Goal: Check status

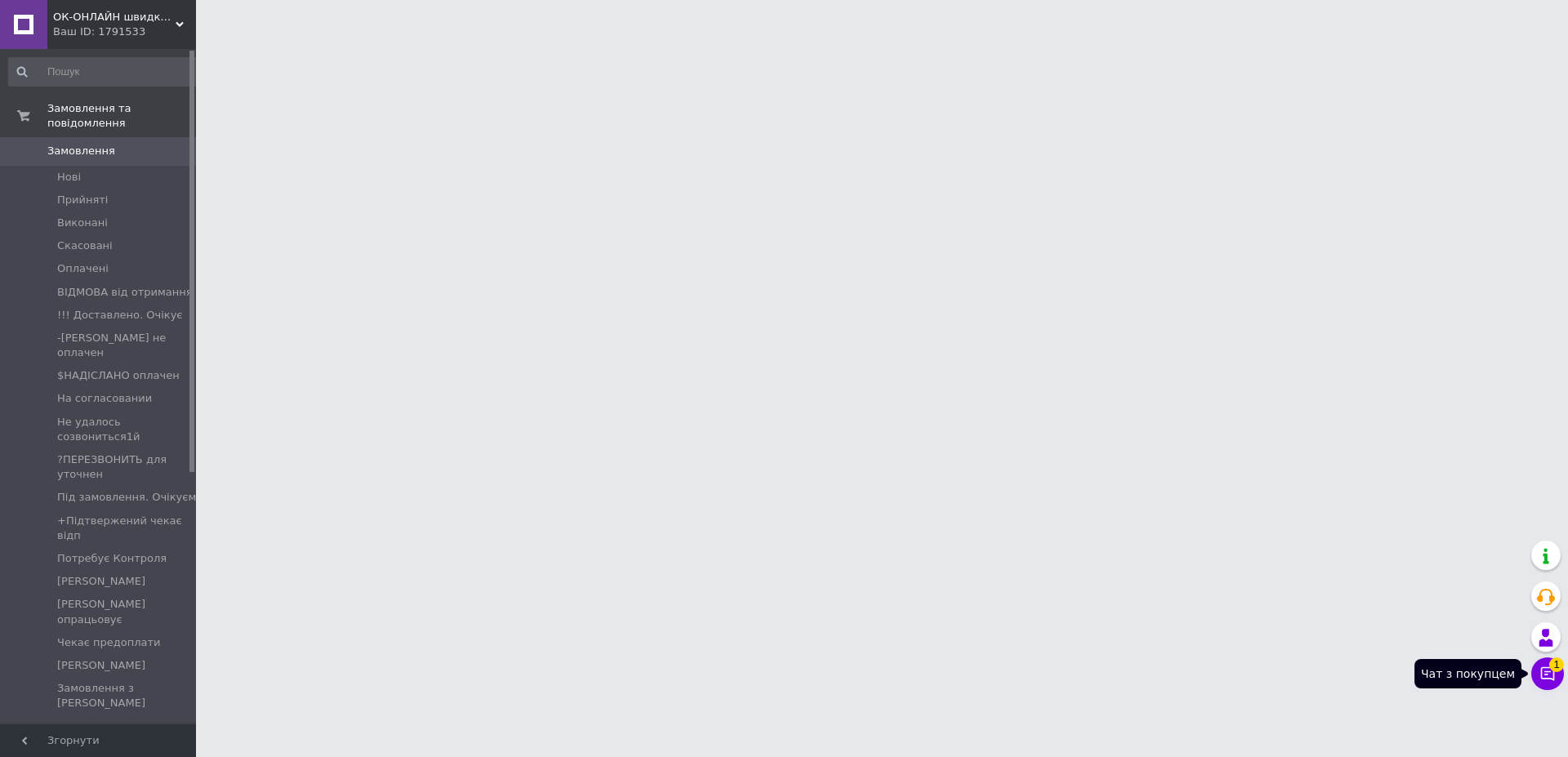
click at [1547, 675] on icon at bounding box center [1547, 674] width 14 height 14
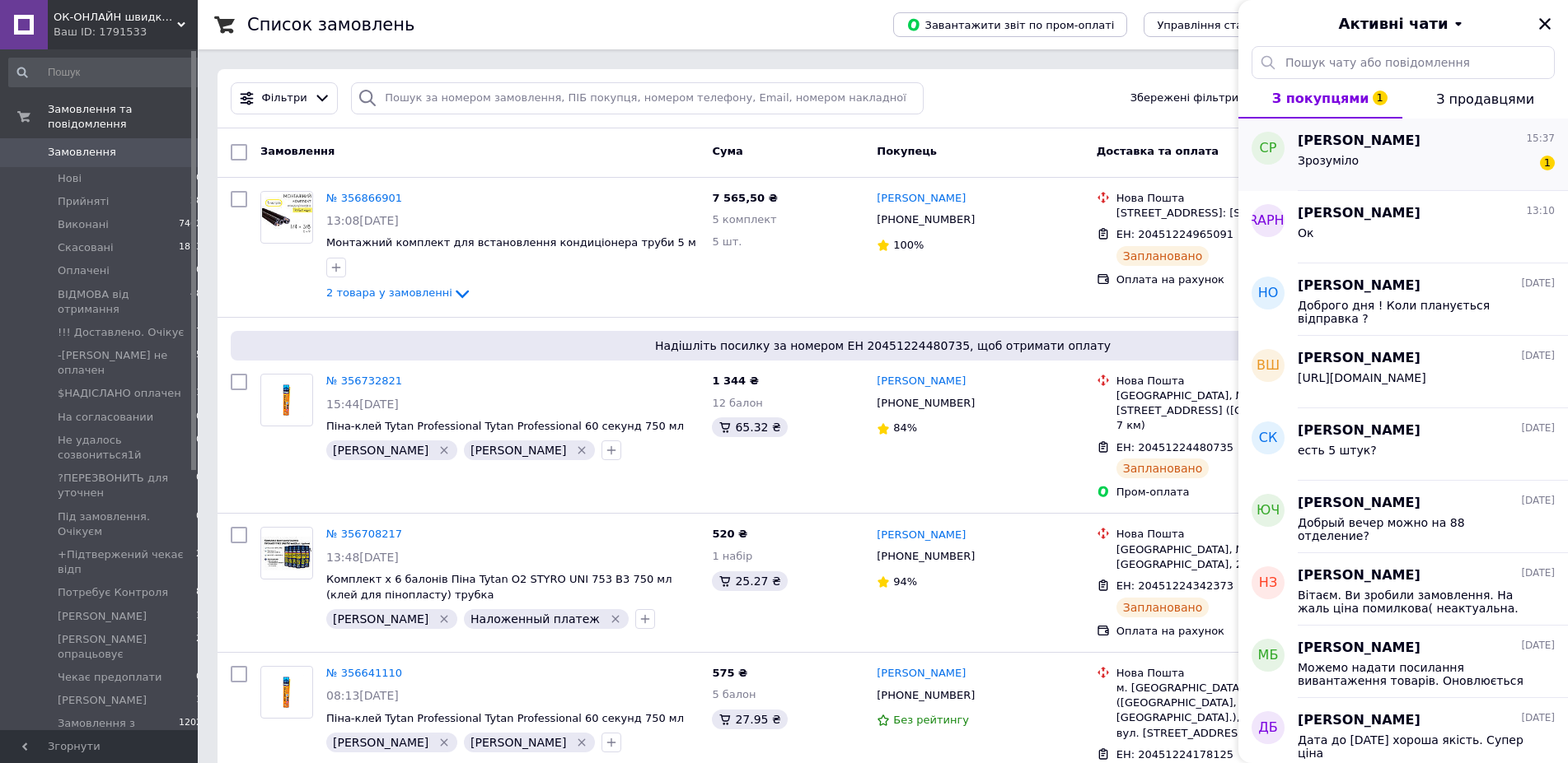
click at [1381, 149] on span "Сергей Романовский" at bounding box center [1358, 141] width 122 height 19
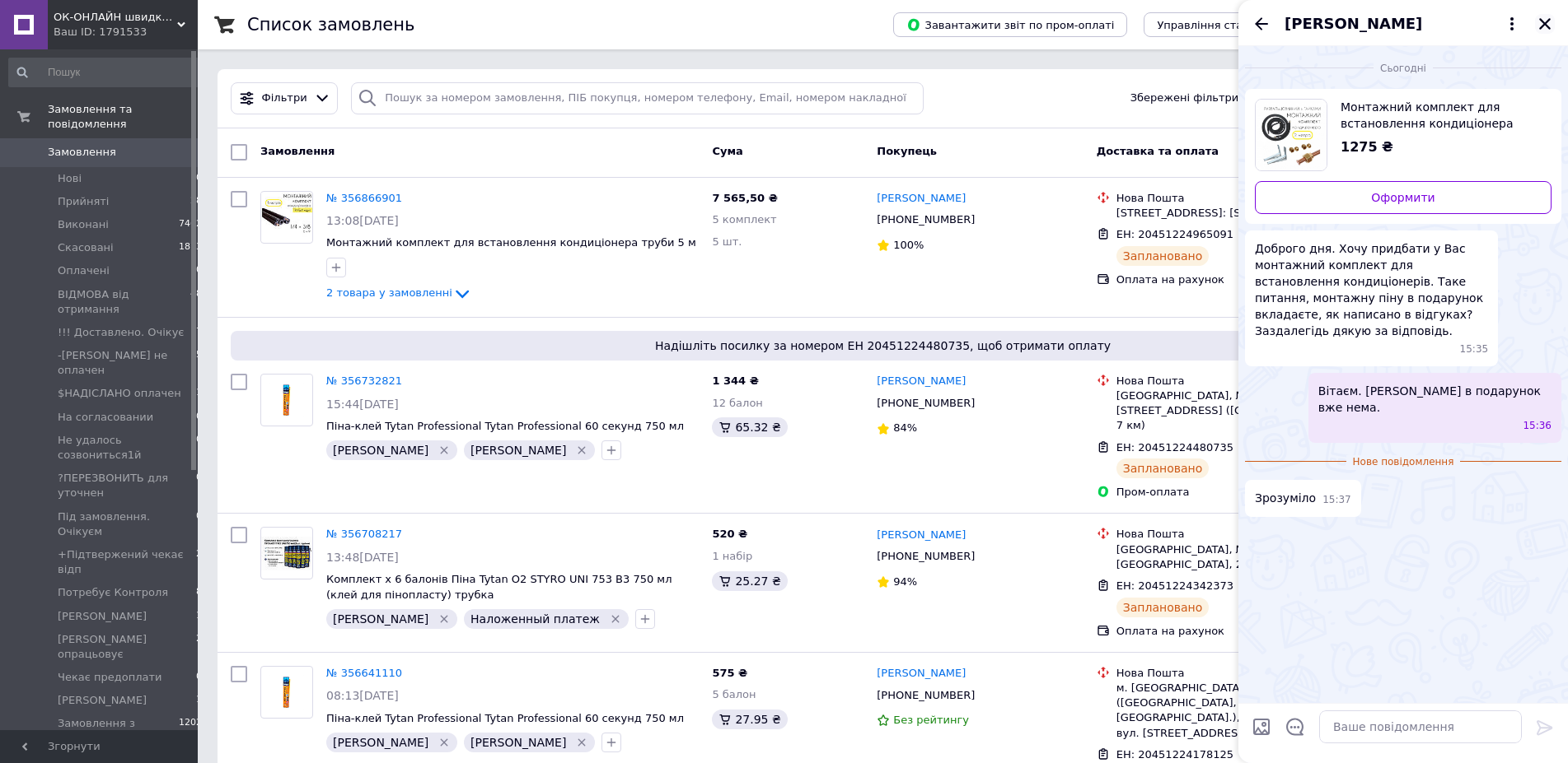
click at [1548, 23] on icon "Закрити" at bounding box center [1545, 24] width 15 height 15
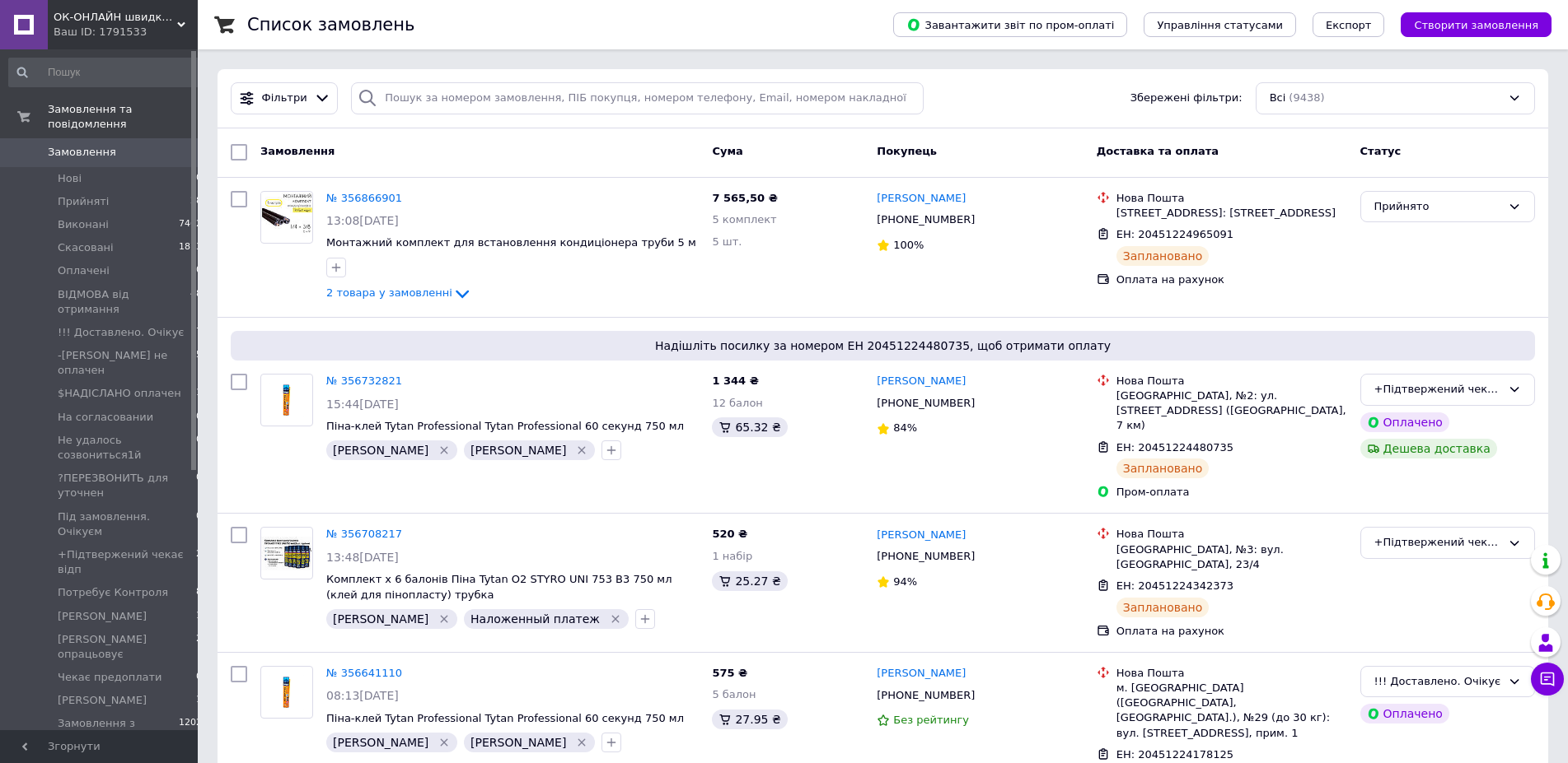
click at [96, 145] on span "Замовлення" at bounding box center [82, 152] width 69 height 15
